Goal: Information Seeking & Learning: Learn about a topic

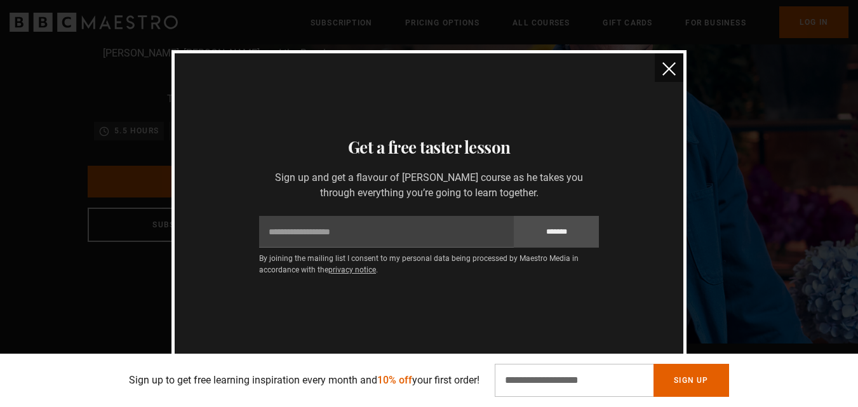
scroll to position [191, 0]
click at [666, 67] on img "close" at bounding box center [669, 68] width 13 height 13
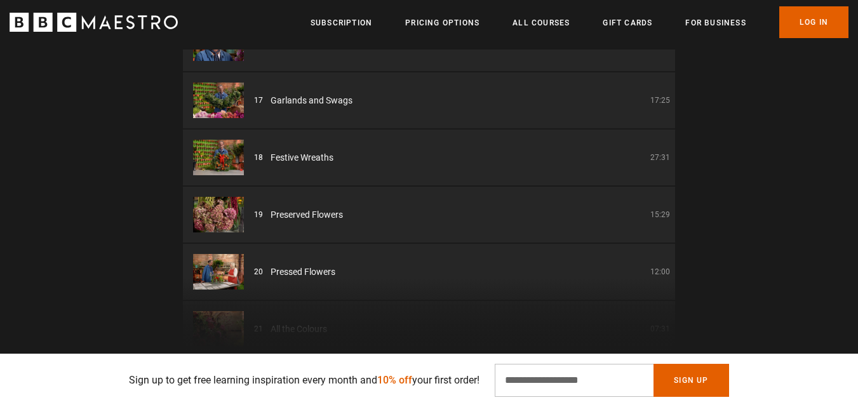
scroll to position [882, 0]
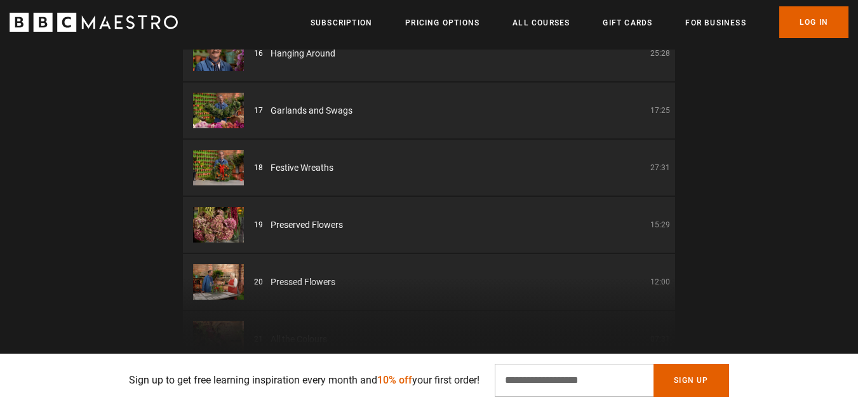
click at [312, 219] on span "Preserved Flowers" at bounding box center [307, 225] width 72 height 13
click at [222, 210] on img at bounding box center [218, 225] width 51 height 36
click at [232, 208] on img at bounding box center [218, 225] width 51 height 36
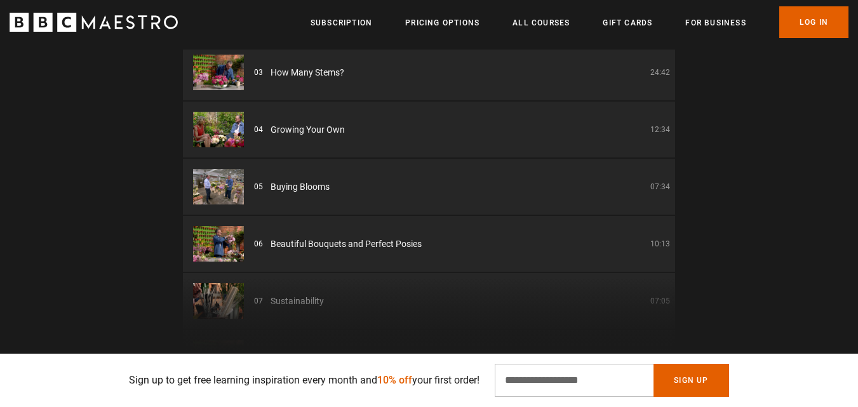
scroll to position [0, 0]
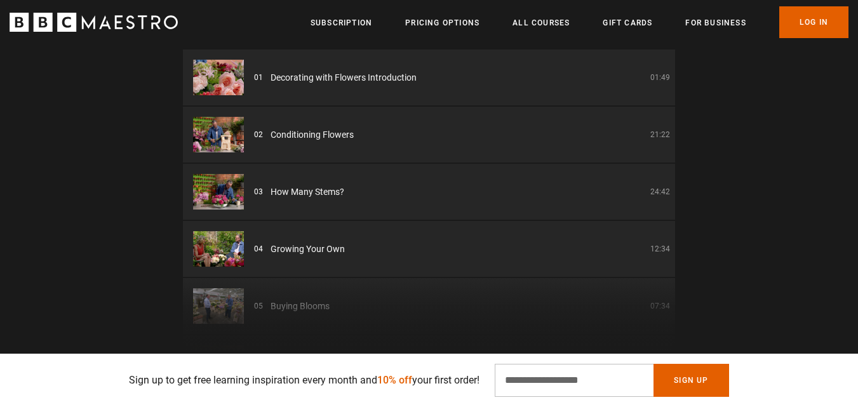
click at [218, 60] on img at bounding box center [218, 78] width 51 height 36
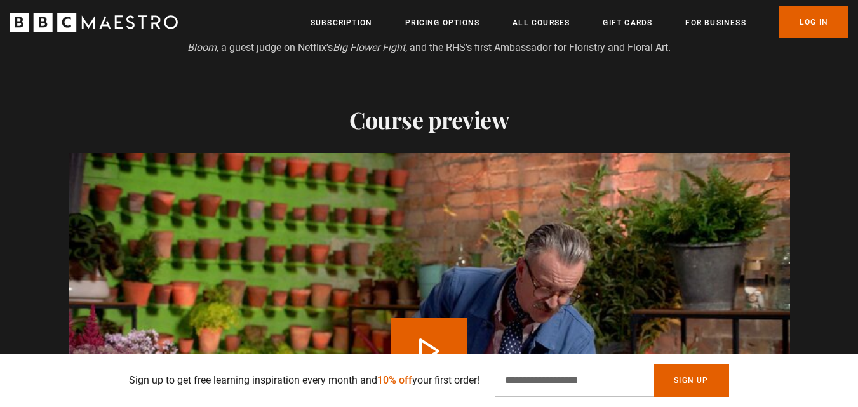
scroll to position [1016, 0]
